Goal: Information Seeking & Learning: Learn about a topic

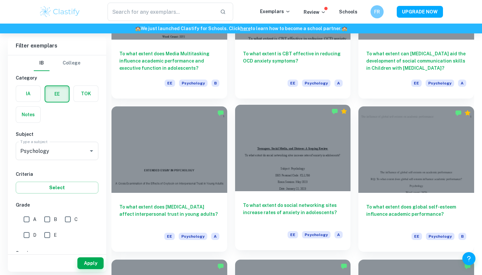
scroll to position [593, 0]
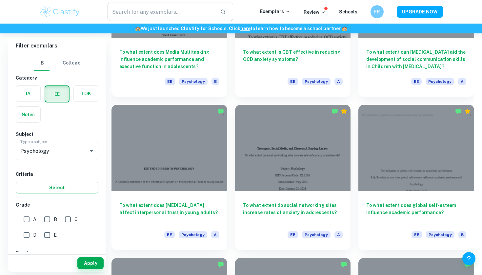
click at [187, 16] on input "text" at bounding box center [160, 12] width 107 height 18
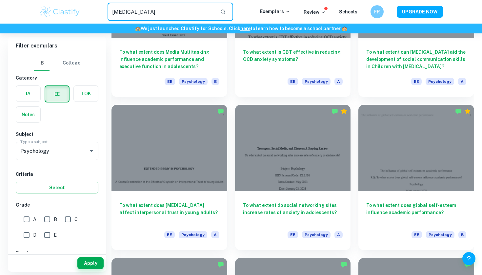
type input "[MEDICAL_DATA]"
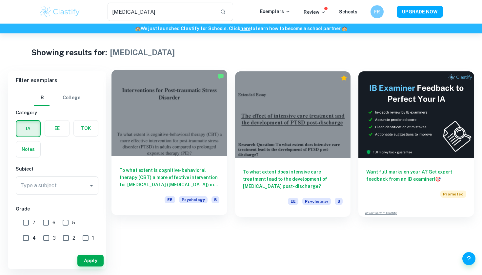
click at [212, 139] on div at bounding box center [169, 113] width 116 height 87
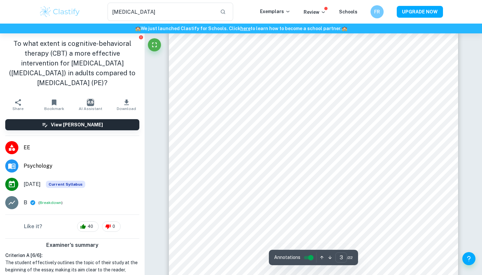
scroll to position [904, 0]
type input "22"
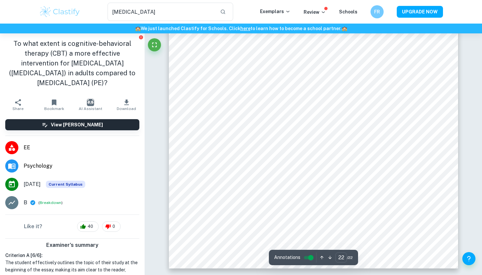
scroll to position [8300, 0]
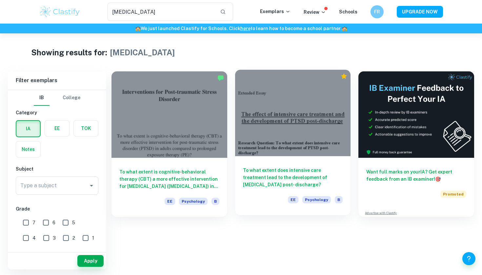
scroll to position [0, 0]
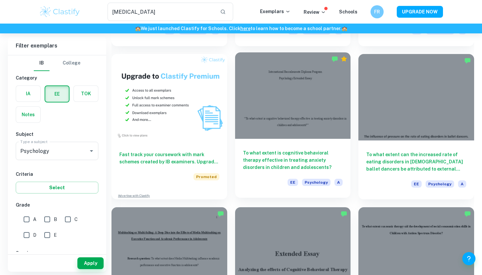
scroll to position [375, 0]
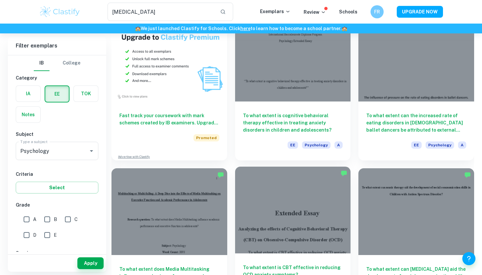
click at [303, 210] on div at bounding box center [293, 210] width 116 height 87
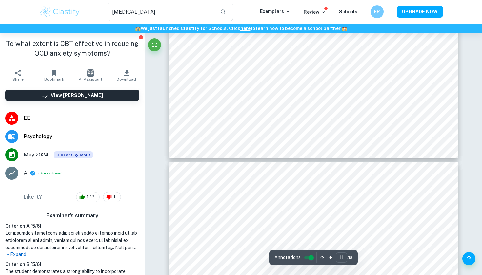
type input "12"
